Goal: Entertainment & Leisure: Consume media (video, audio)

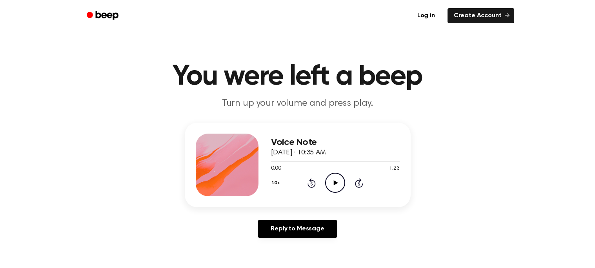
click at [337, 186] on icon "Play Audio" at bounding box center [335, 183] width 20 height 20
click at [337, 186] on icon "Pause Audio" at bounding box center [335, 183] width 20 height 20
click at [336, 189] on icon "Play Audio" at bounding box center [335, 183] width 20 height 20
click at [336, 181] on icon at bounding box center [335, 182] width 4 height 5
drag, startPoint x: 311, startPoint y: 162, endPoint x: 254, endPoint y: 157, distance: 57.1
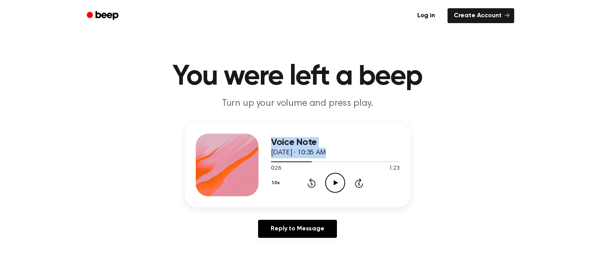
click at [254, 157] on div "Voice Note [DATE] · 10:35 AM 0:26 1:23 Your browser does not support the [objec…" at bounding box center [298, 165] width 226 height 85
click at [308, 162] on span at bounding box center [308, 162] width 6 height 6
click at [308, 162] on div at bounding box center [335, 162] width 129 height 1
click at [305, 162] on span at bounding box center [305, 162] width 6 height 6
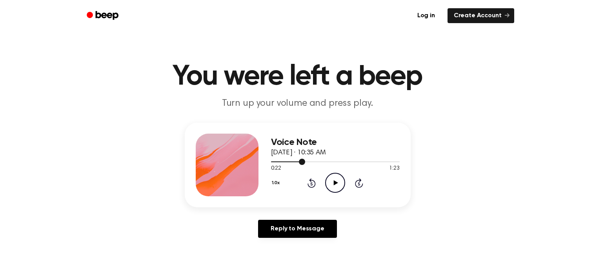
click at [302, 162] on span at bounding box center [302, 162] width 6 height 6
click at [298, 162] on span at bounding box center [298, 162] width 6 height 6
click at [297, 162] on span at bounding box center [295, 162] width 6 height 6
click at [291, 162] on span at bounding box center [294, 162] width 6 height 6
click at [283, 162] on div at bounding box center [281, 162] width 20 height 1
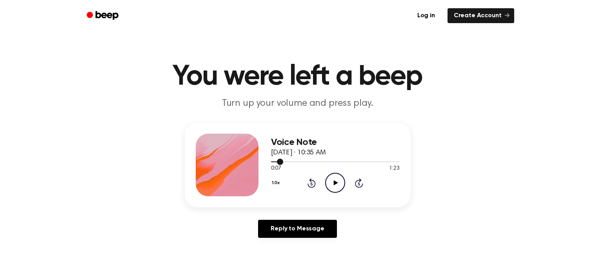
click at [283, 162] on div at bounding box center [335, 162] width 129 height 1
click at [279, 157] on div "Voice Note [DATE] · 10:35 AM" at bounding box center [335, 147] width 129 height 21
click at [279, 161] on span at bounding box center [280, 162] width 6 height 6
click at [275, 162] on span at bounding box center [276, 162] width 6 height 6
click at [275, 162] on div at bounding box center [335, 161] width 129 height 6
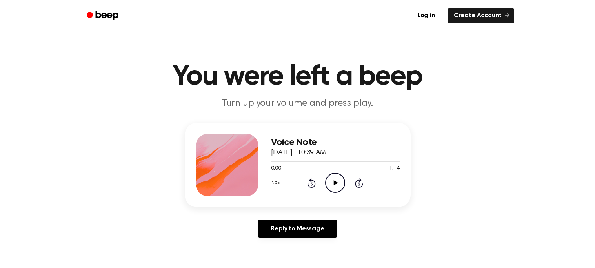
click at [329, 178] on icon "Play Audio" at bounding box center [335, 183] width 20 height 20
click at [359, 184] on icon at bounding box center [359, 183] width 2 height 3
click at [346, 170] on div "0:39 1:14" at bounding box center [335, 169] width 129 height 8
click at [351, 194] on div "Voice Note September 25, 2025 · 10:39 AM 0:40 1:14 Your browser does not suppor…" at bounding box center [335, 165] width 129 height 63
click at [355, 180] on icon "Skip 5 seconds" at bounding box center [359, 183] width 9 height 10
